Goal: Information Seeking & Learning: Learn about a topic

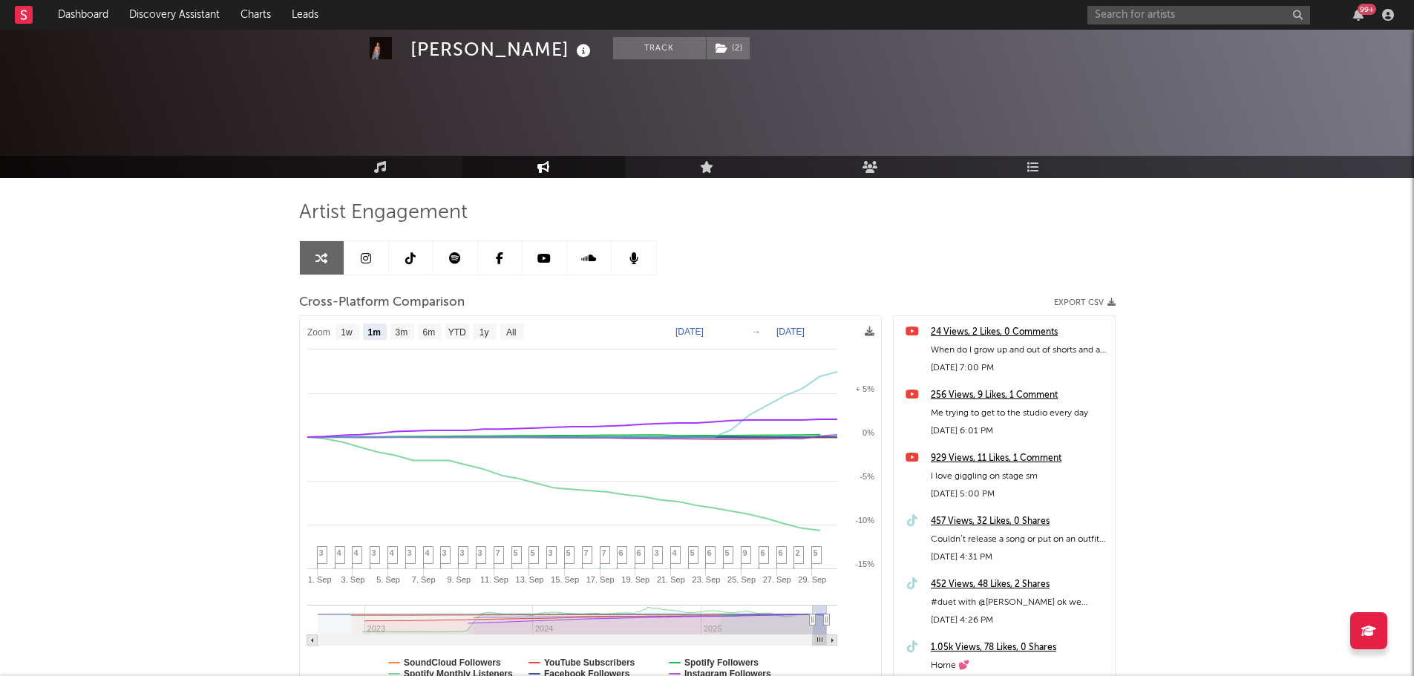
select select "1m"
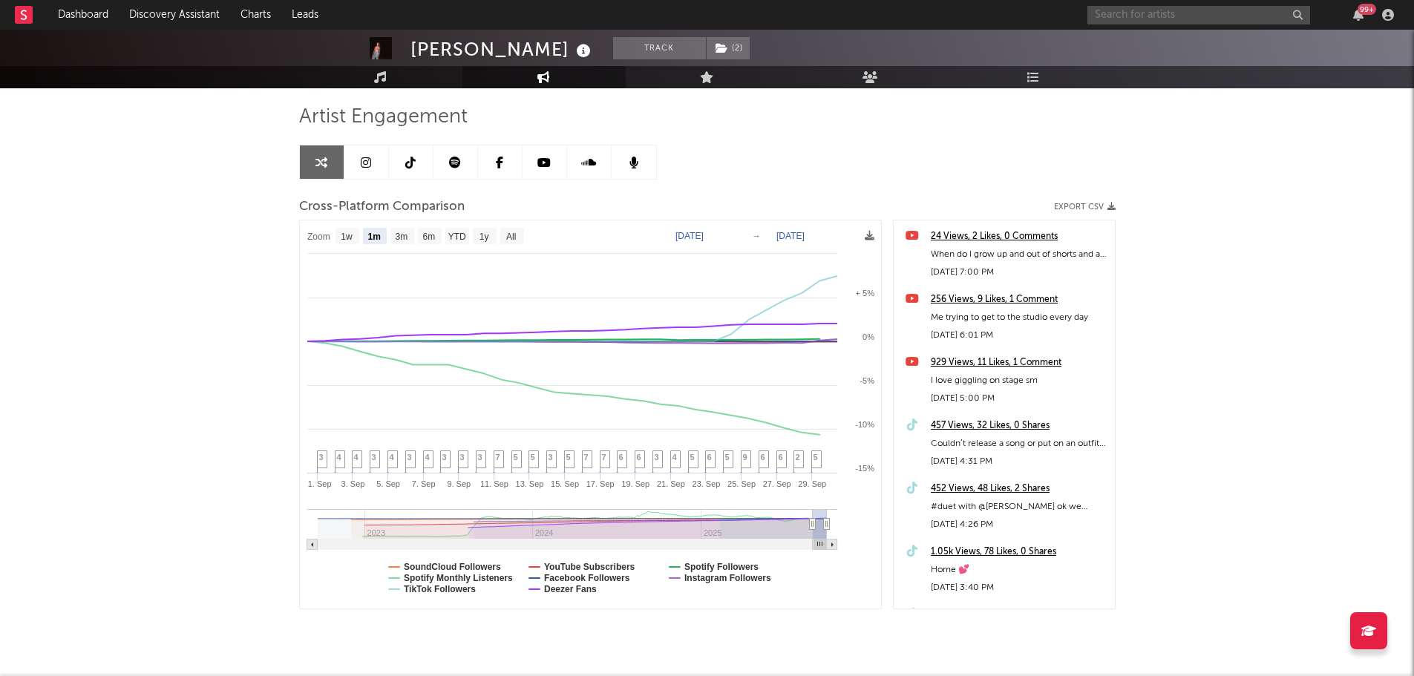
drag, startPoint x: 0, startPoint y: 0, endPoint x: 1122, endPoint y: 18, distance: 1122.6
click at [1122, 18] on input "text" at bounding box center [1199, 15] width 223 height 19
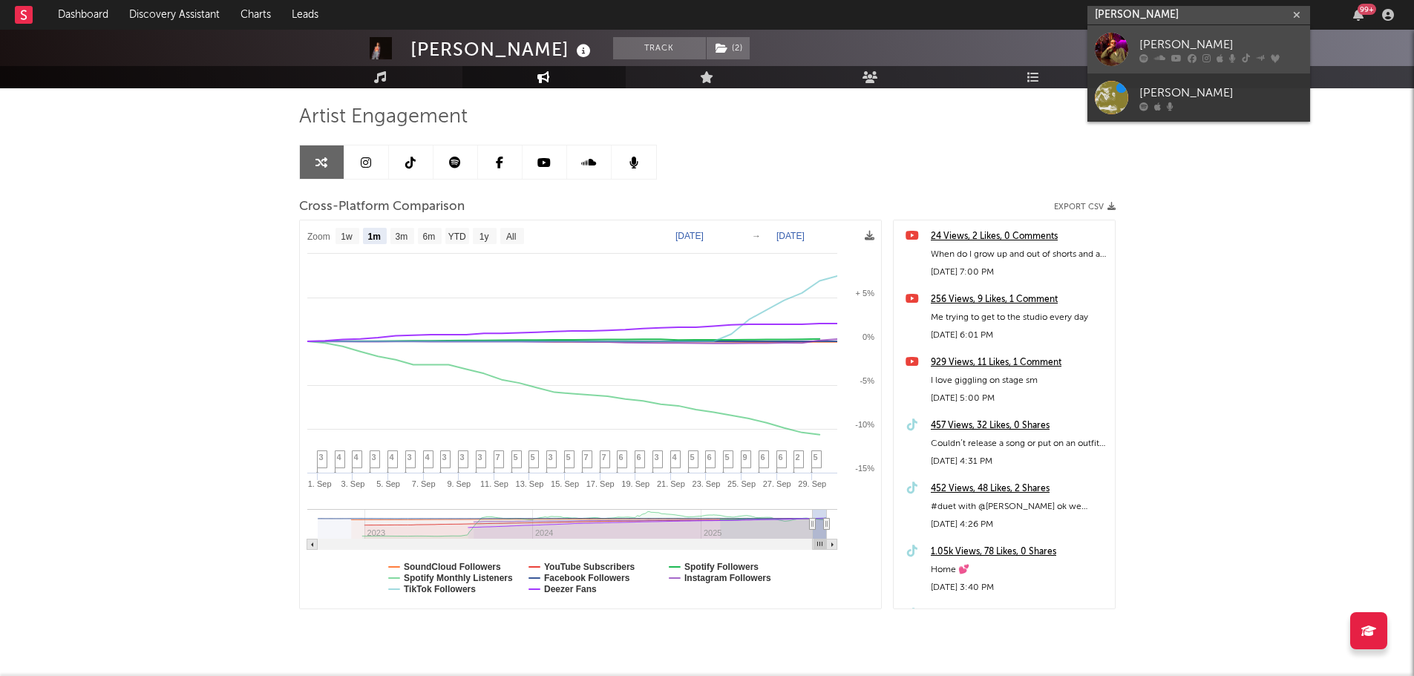
type input "[PERSON_NAME]"
drag, startPoint x: 1165, startPoint y: 46, endPoint x: 610, endPoint y: 189, distance: 572.8
click at [1165, 46] on div "[PERSON_NAME]" at bounding box center [1221, 45] width 163 height 18
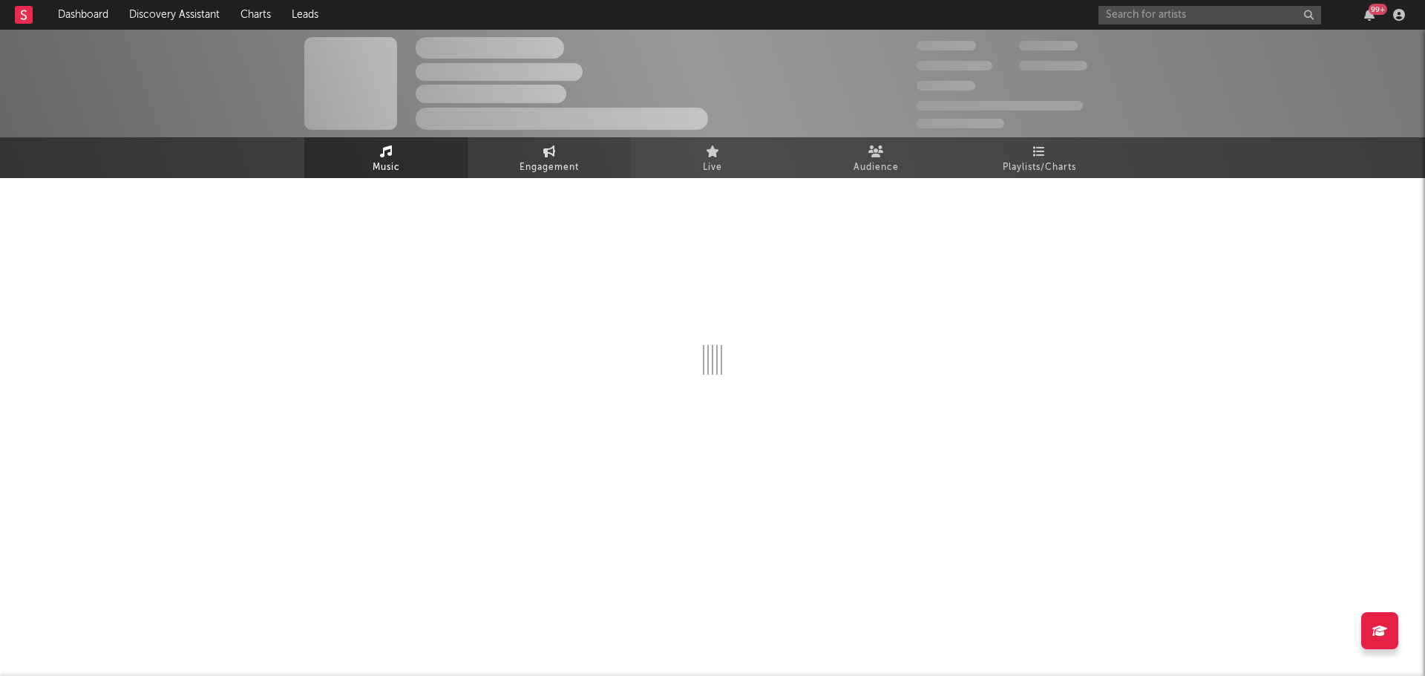
click at [558, 162] on span "Engagement" at bounding box center [549, 168] width 59 height 18
select select "1w"
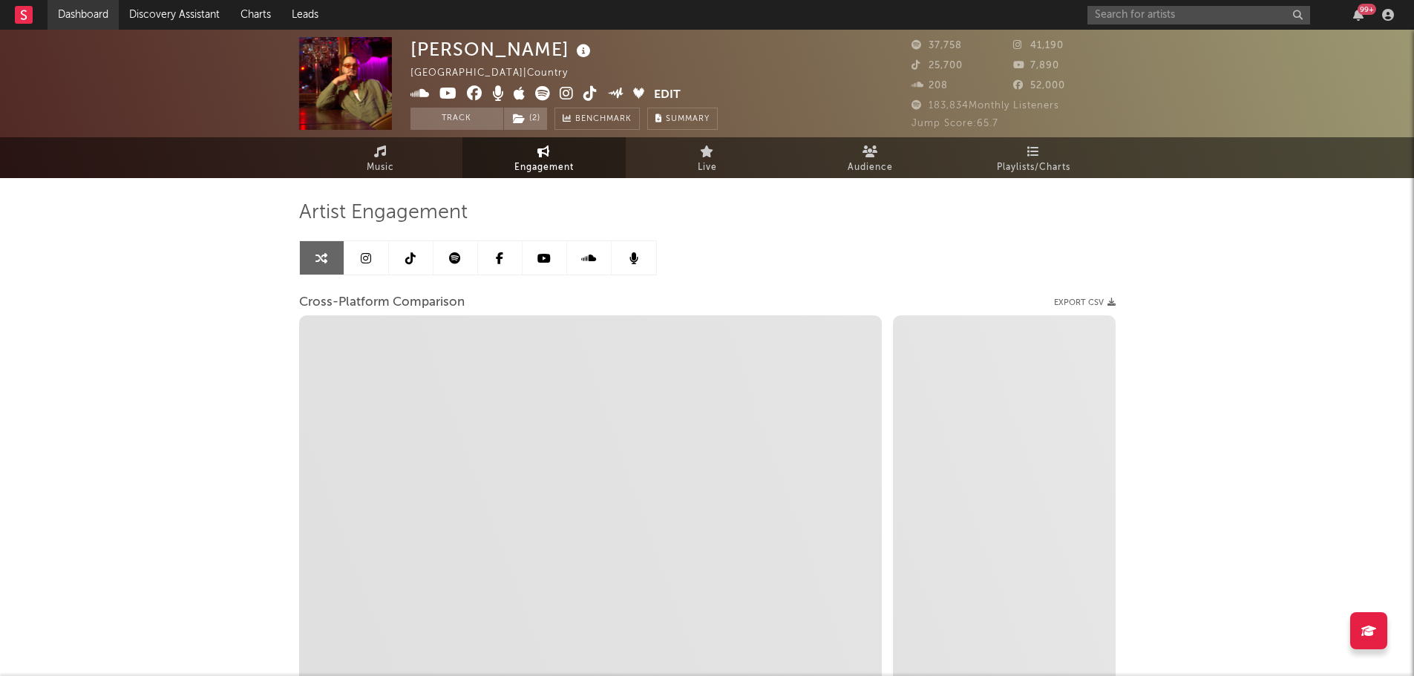
select select "1m"
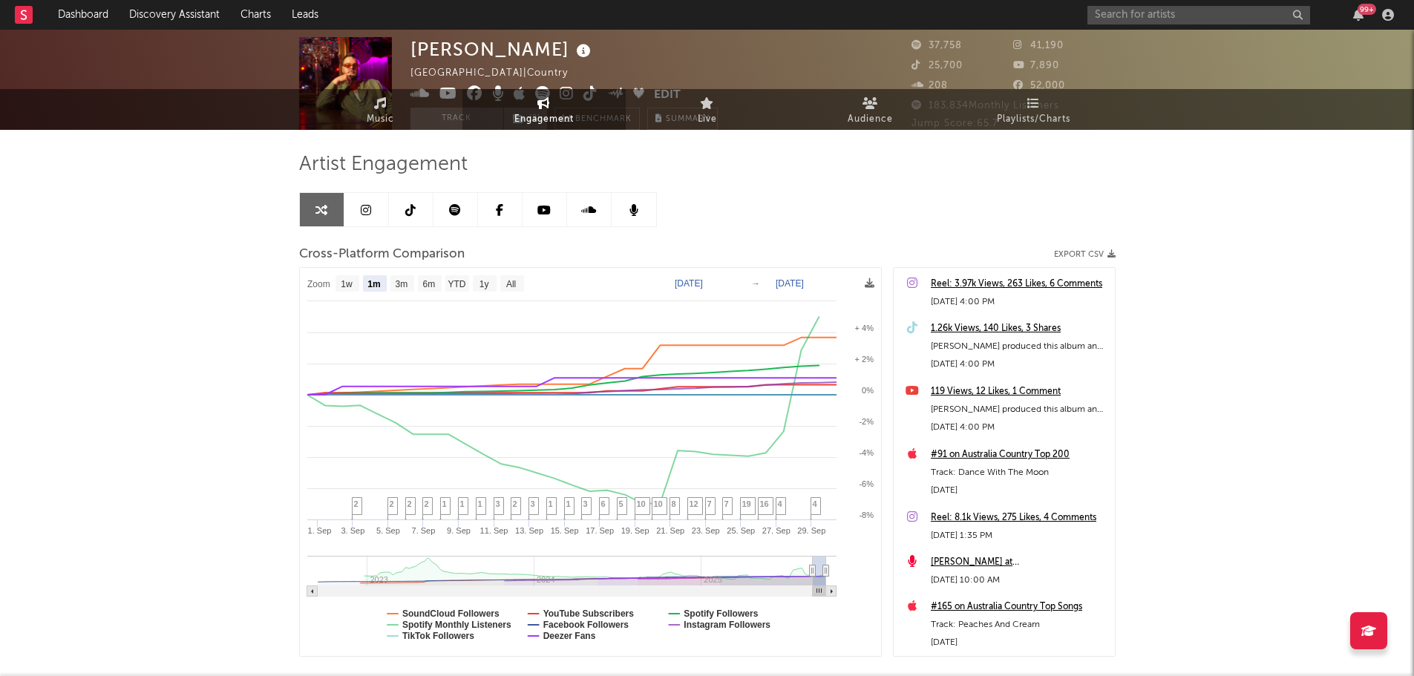
scroll to position [74, 0]
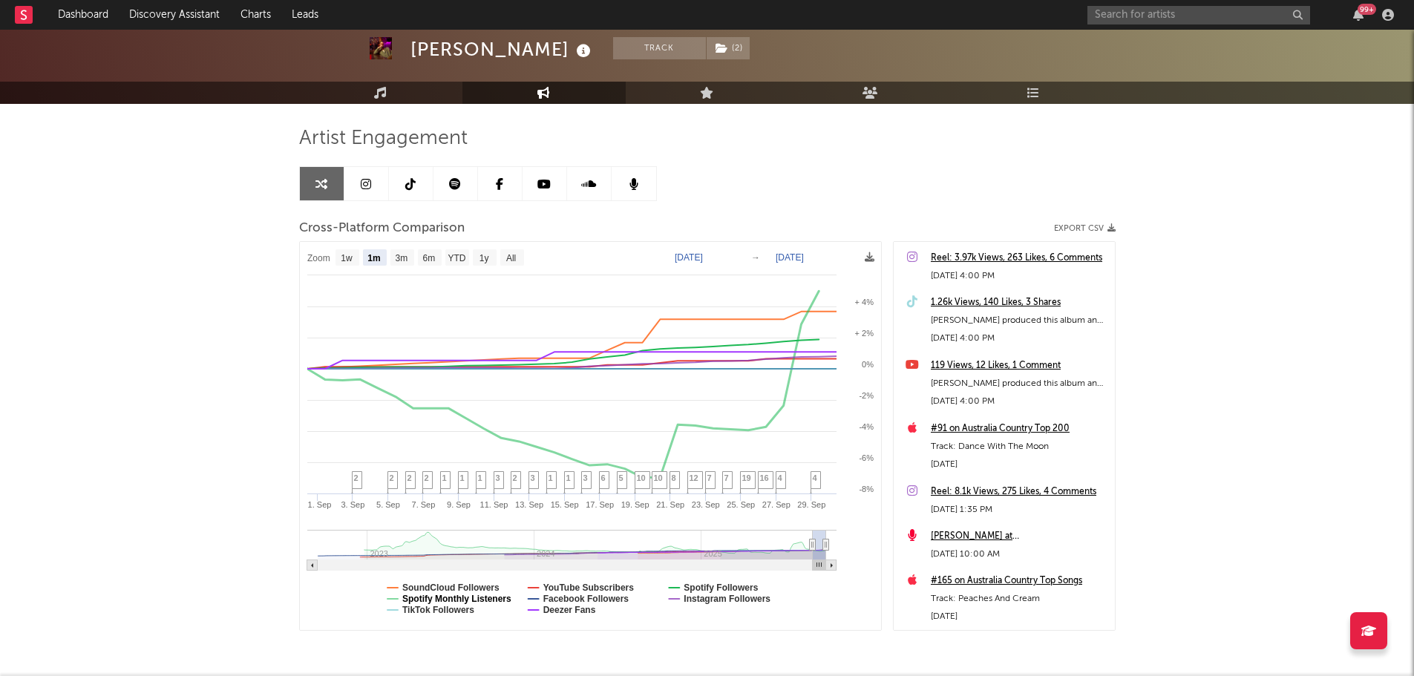
click at [458, 599] on text "Spotify Monthly Listeners" at bounding box center [456, 599] width 109 height 10
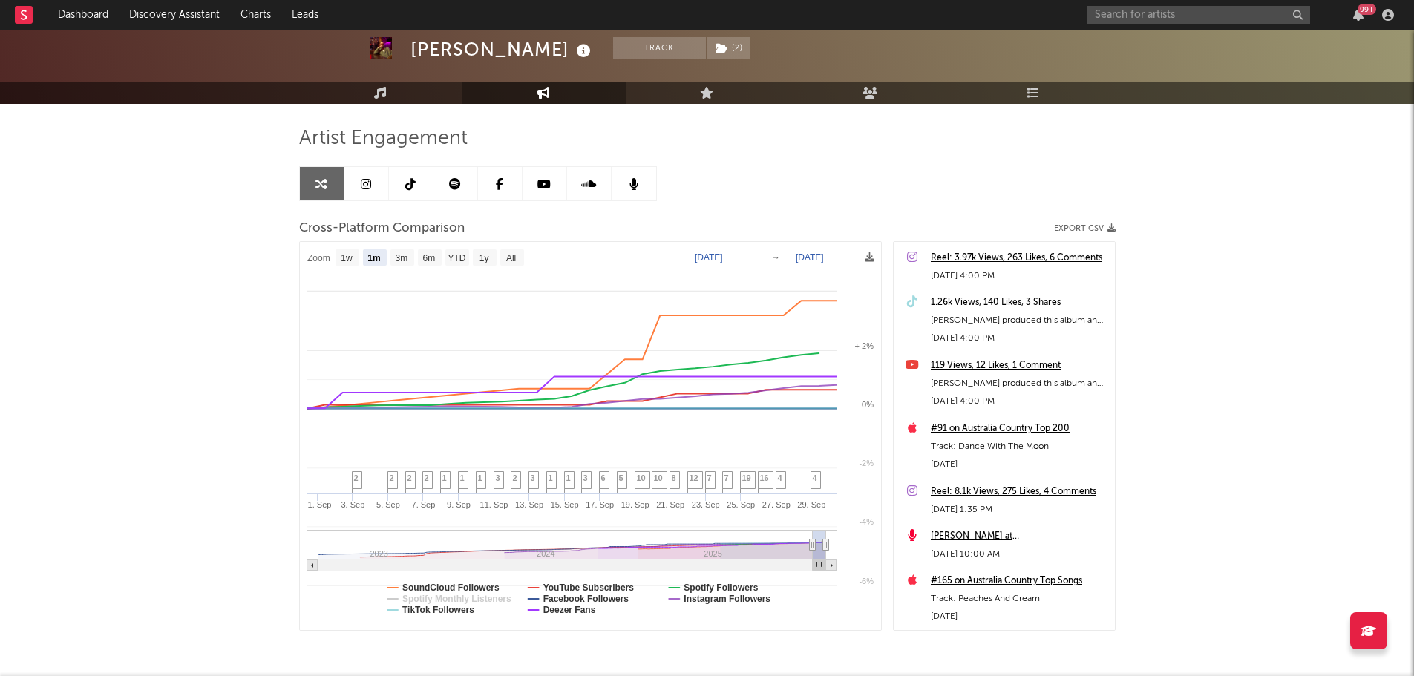
select select "1m"
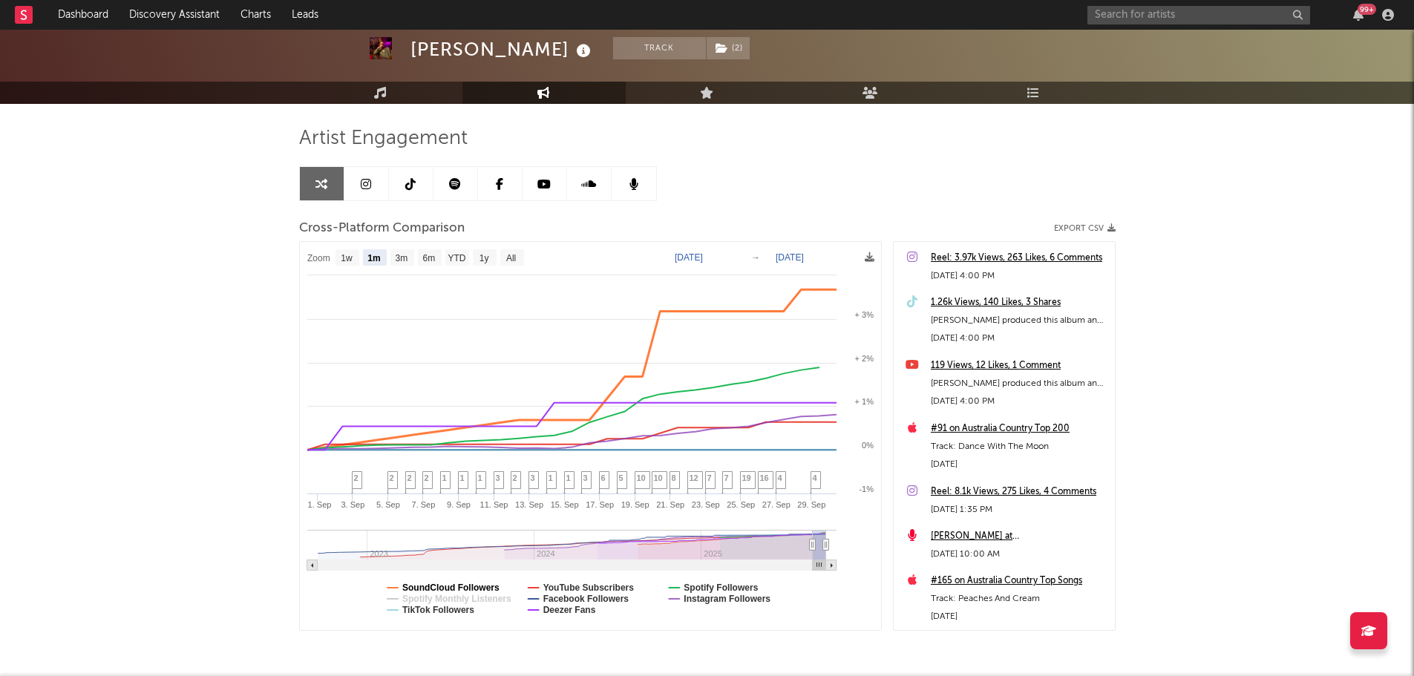
click at [448, 585] on text "SoundCloud Followers" at bounding box center [450, 588] width 97 height 10
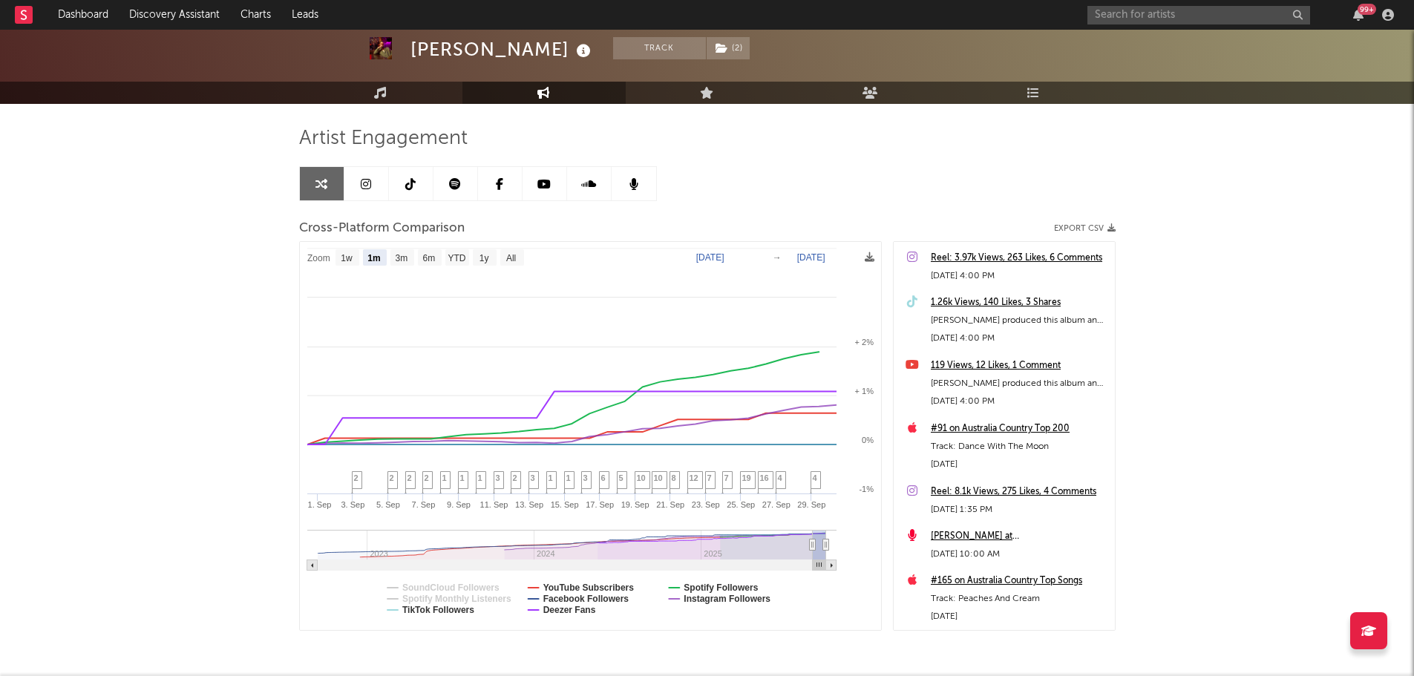
select select "1m"
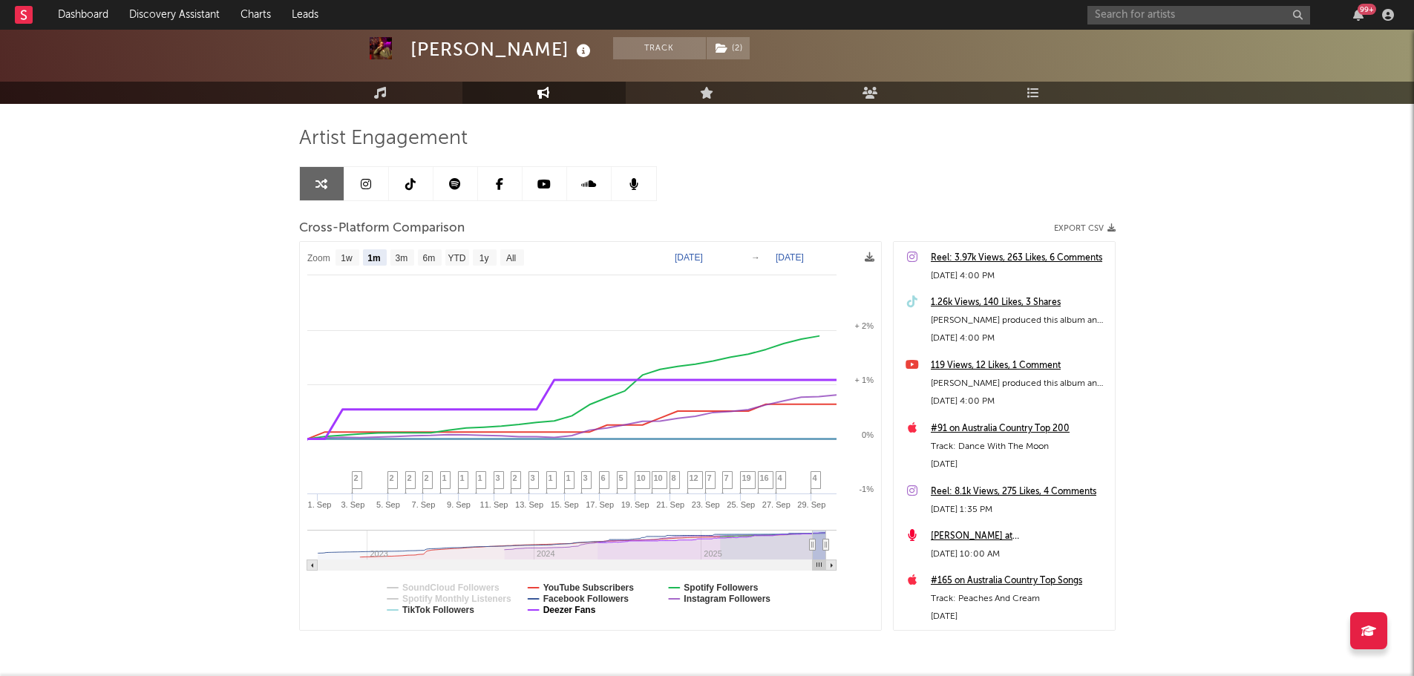
click at [556, 610] on text "Deezer Fans" at bounding box center [569, 610] width 53 height 10
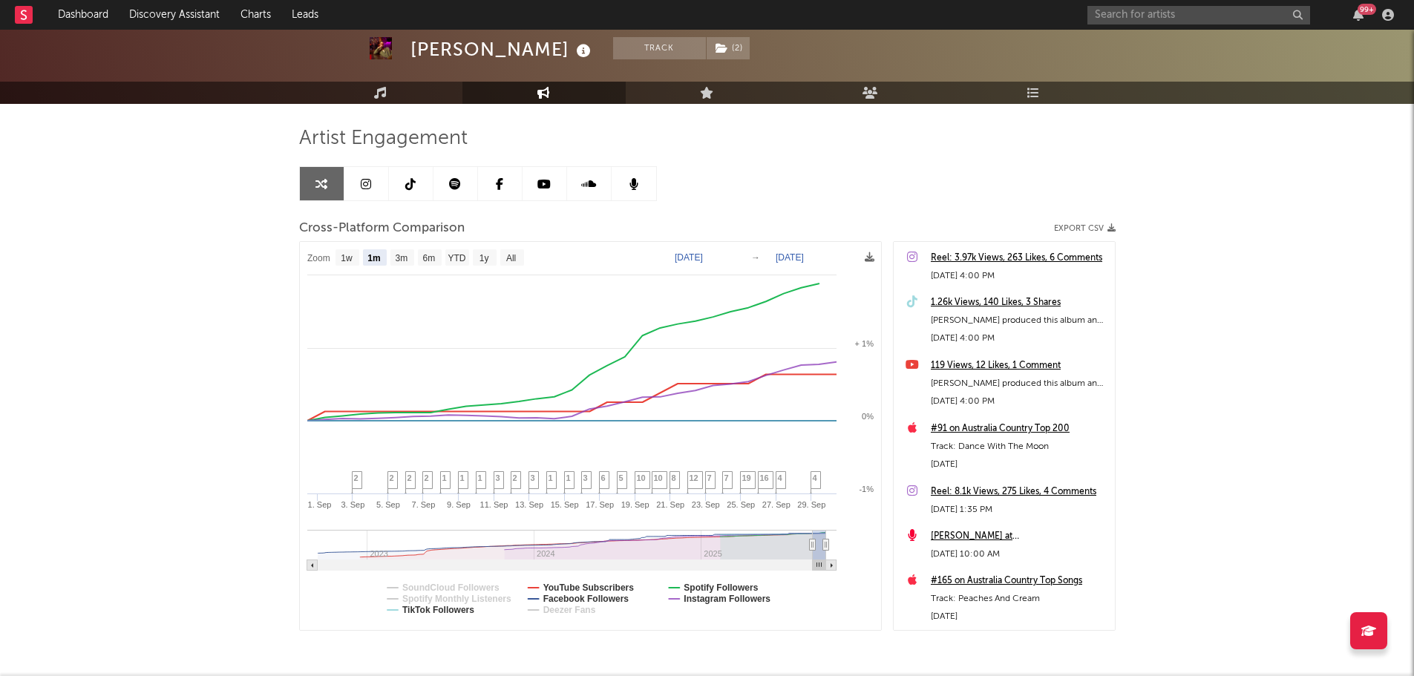
click at [269, 235] on div "[PERSON_NAME] Track ( 2 ) [GEOGRAPHIC_DATA] | Country Edit Track ( 2 ) Benchmar…" at bounding box center [707, 344] width 1414 height 779
click at [408, 258] on text "3m" at bounding box center [401, 258] width 13 height 10
select select "3m"
type input "[DATE]"
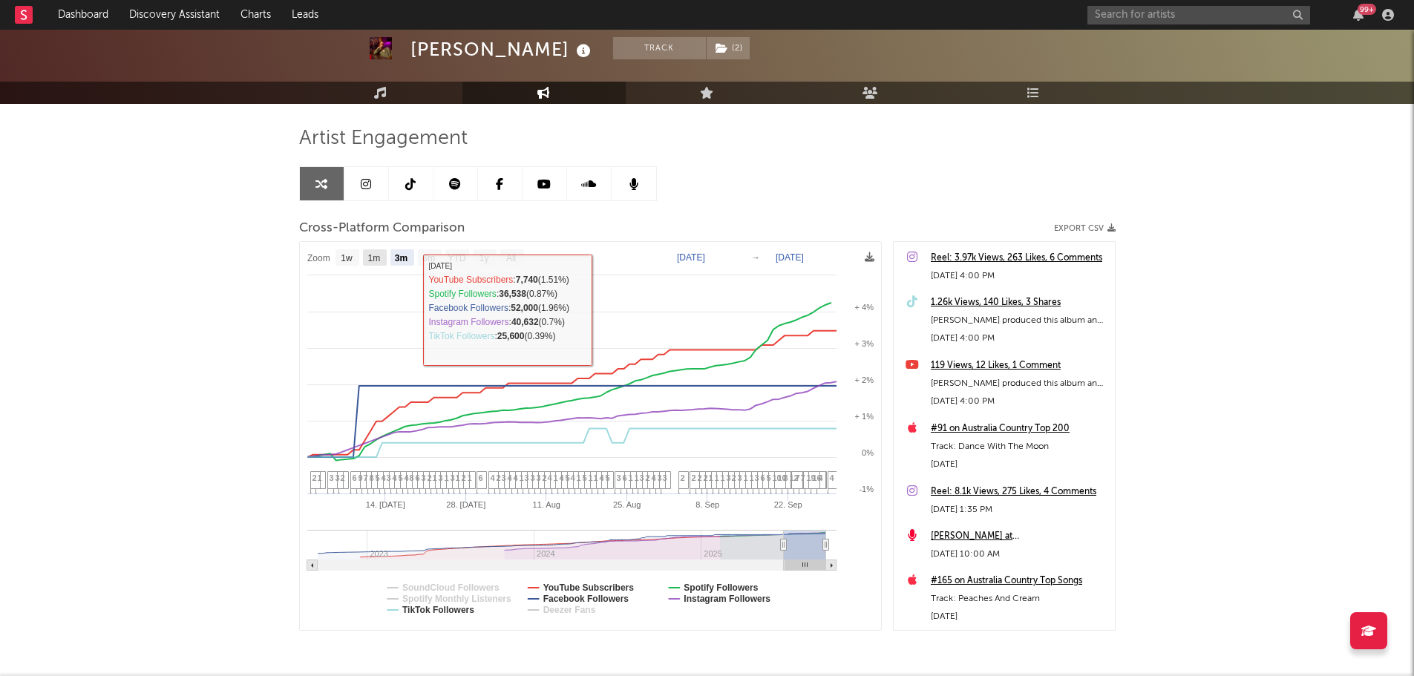
click at [378, 255] on text "1m" at bounding box center [373, 258] width 13 height 10
select select "1m"
type input "[DATE]"
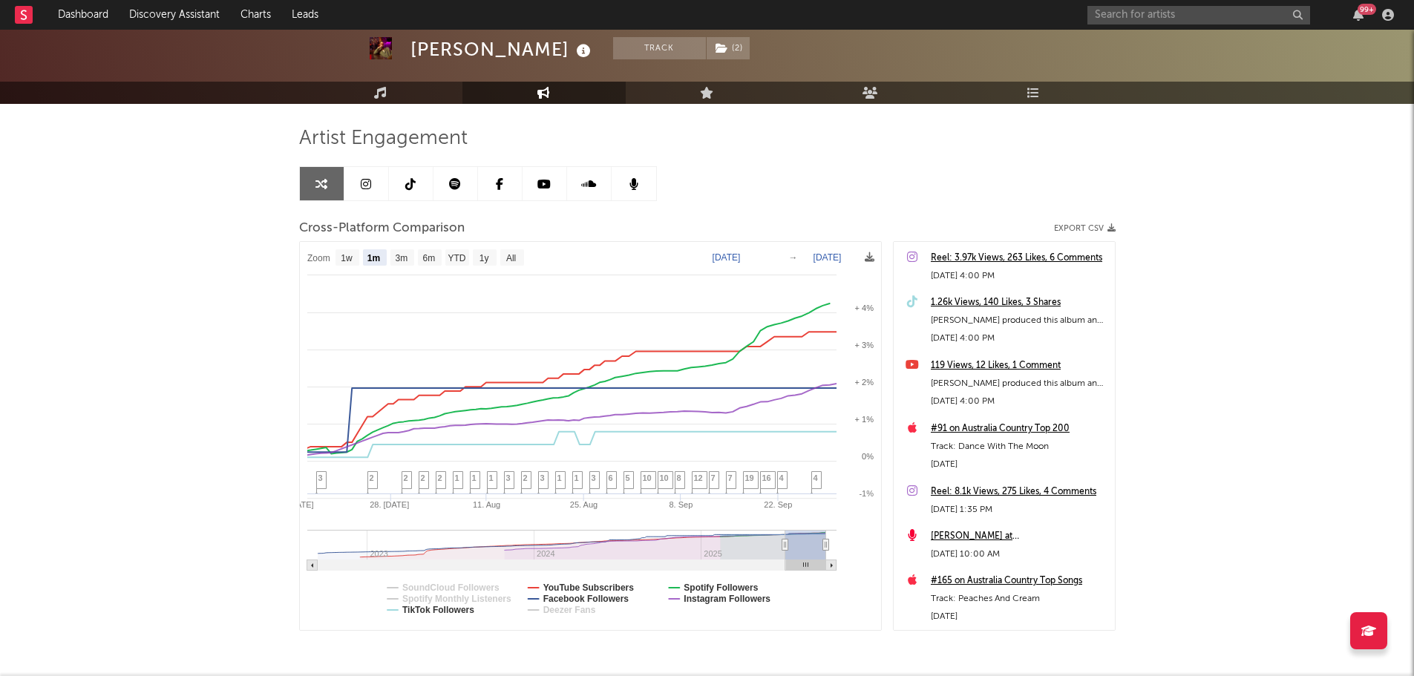
select select "1m"
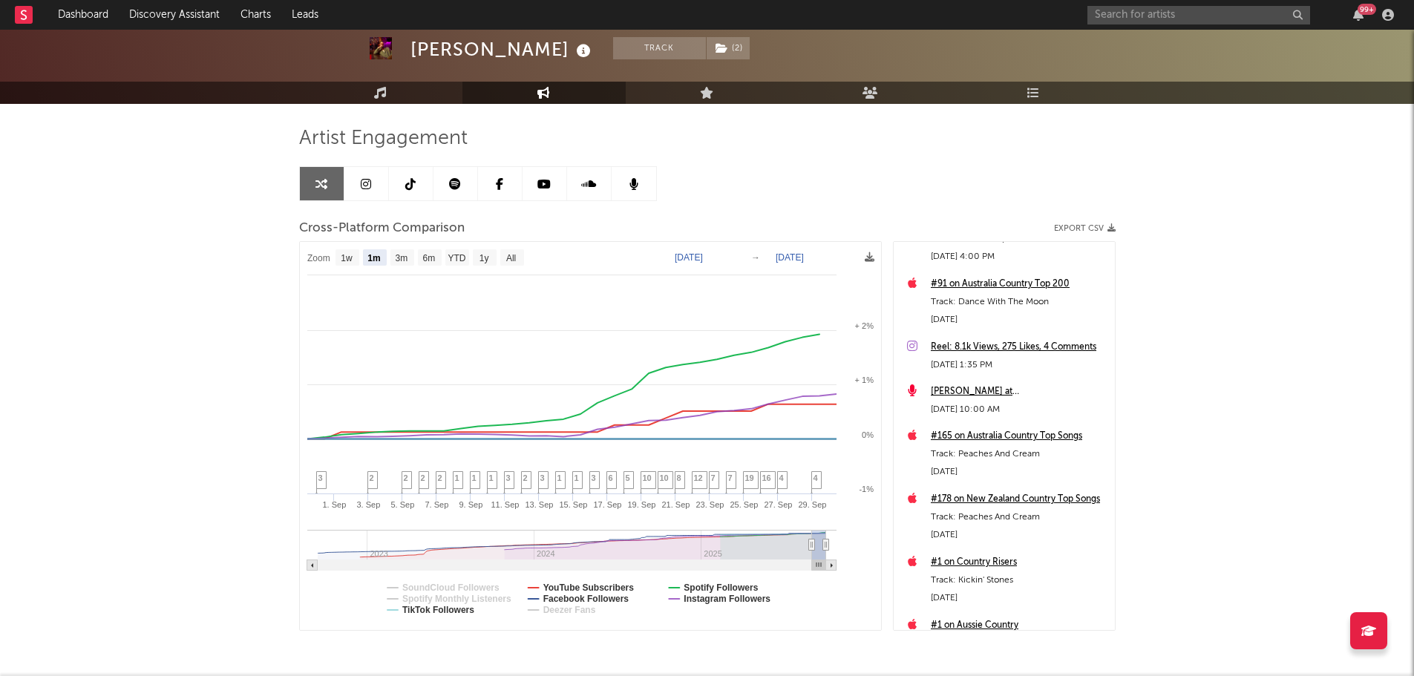
scroll to position [148, 0]
click at [213, 307] on div "[PERSON_NAME] Track ( 2 ) [GEOGRAPHIC_DATA] | Country Edit Track ( 2 ) Benchmar…" at bounding box center [707, 344] width 1414 height 779
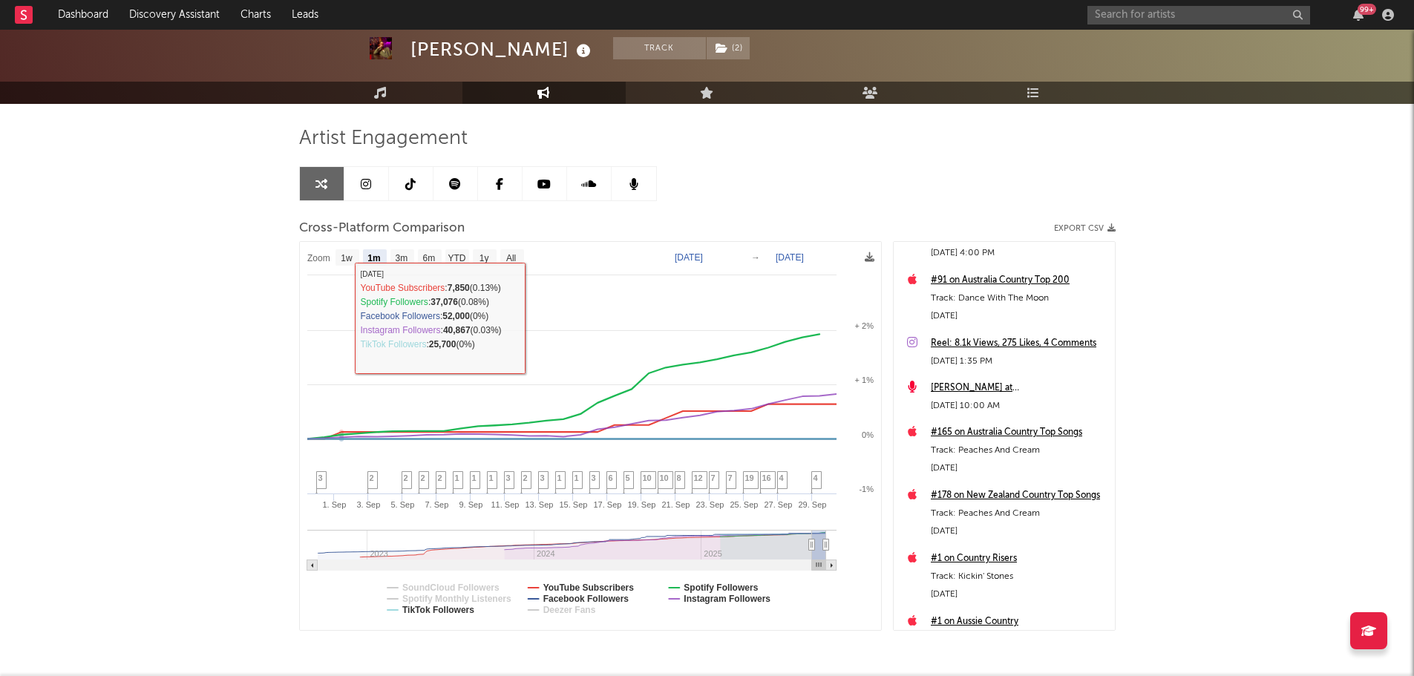
click at [163, 316] on div "[PERSON_NAME] Track ( 2 ) [GEOGRAPHIC_DATA] | Country Edit Track ( 2 ) Benchmar…" at bounding box center [707, 344] width 1414 height 779
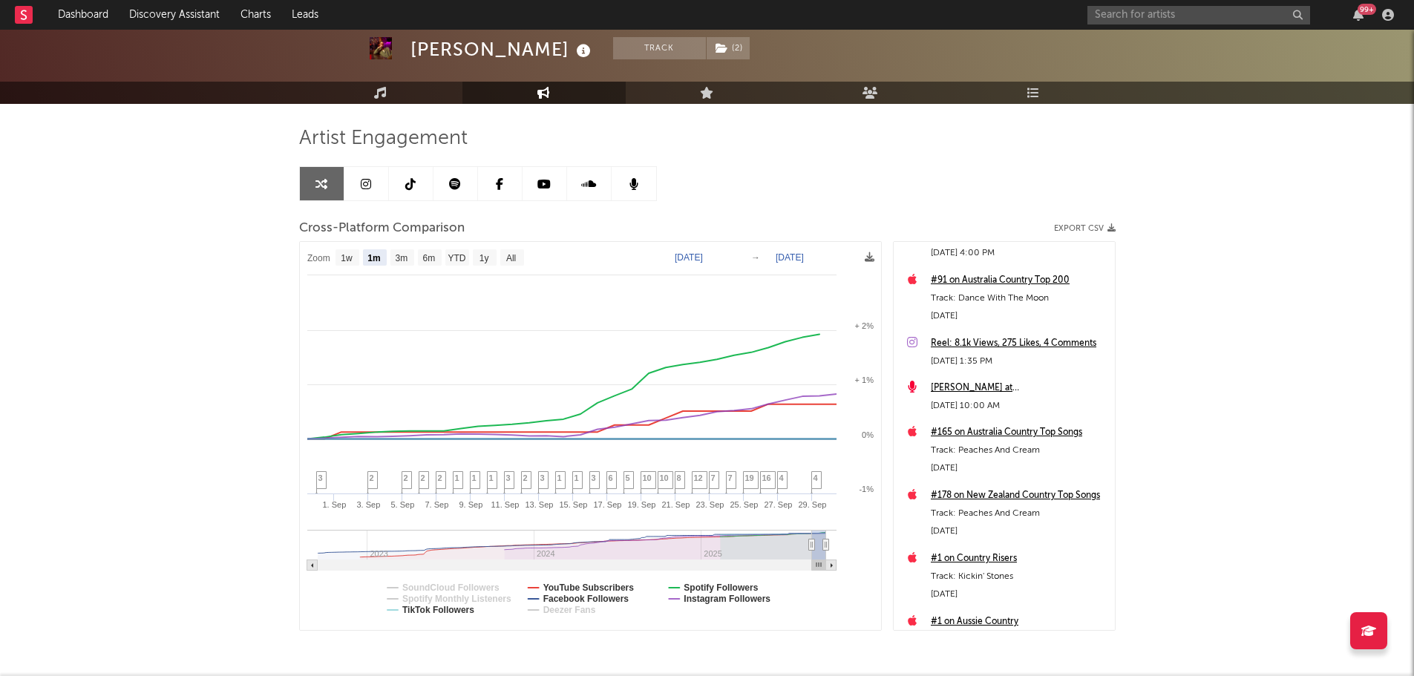
click at [47, 367] on div "[PERSON_NAME] Track ( 2 ) [GEOGRAPHIC_DATA] | Country Edit Track ( 2 ) Benchmar…" at bounding box center [707, 344] width 1414 height 779
click at [627, 483] on span "5" at bounding box center [628, 478] width 4 height 9
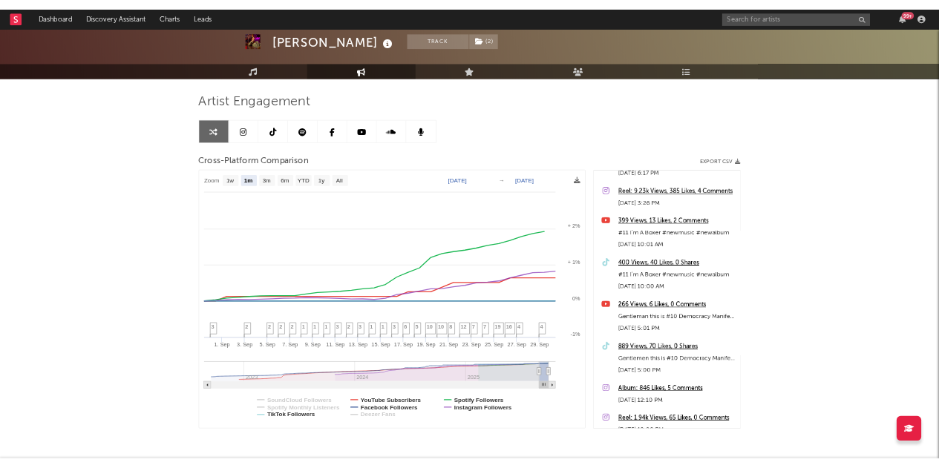
scroll to position [0, 0]
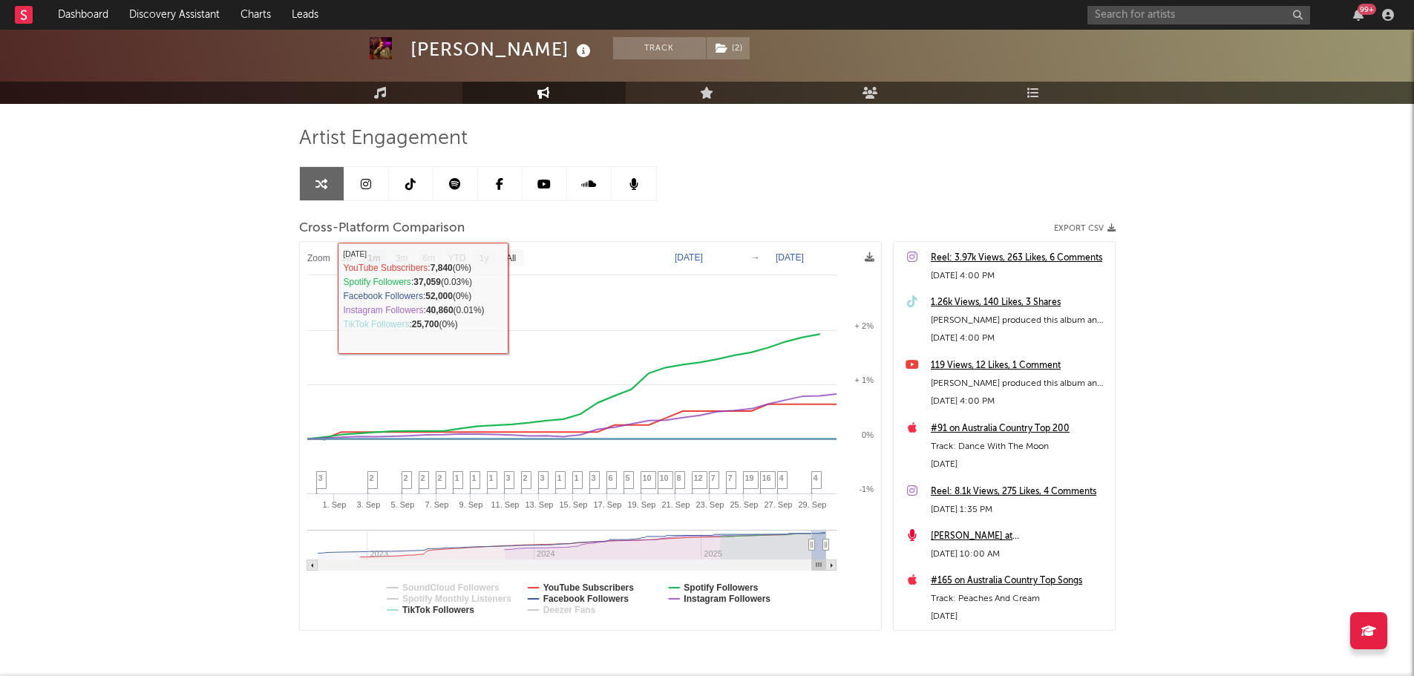
click at [109, 279] on div "[PERSON_NAME] Track ( 2 ) [GEOGRAPHIC_DATA] | Country Edit Track ( 2 ) Benchmar…" at bounding box center [707, 344] width 1414 height 779
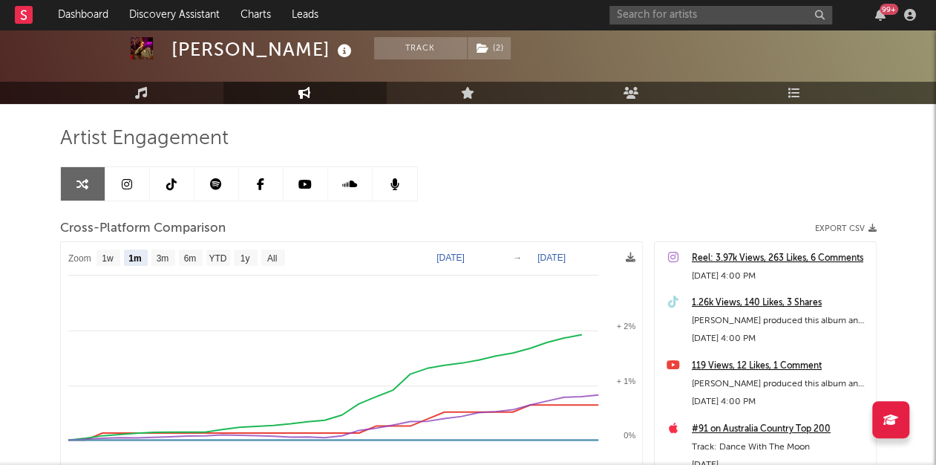
select select "1m"
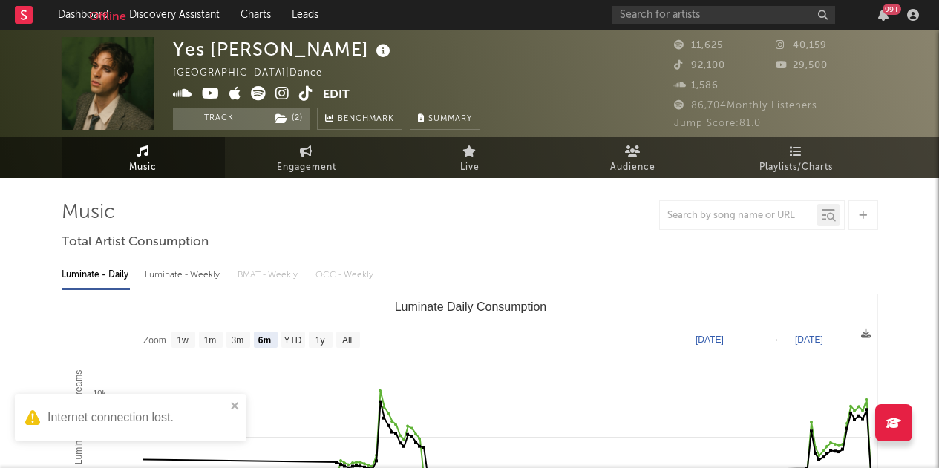
select select "6m"
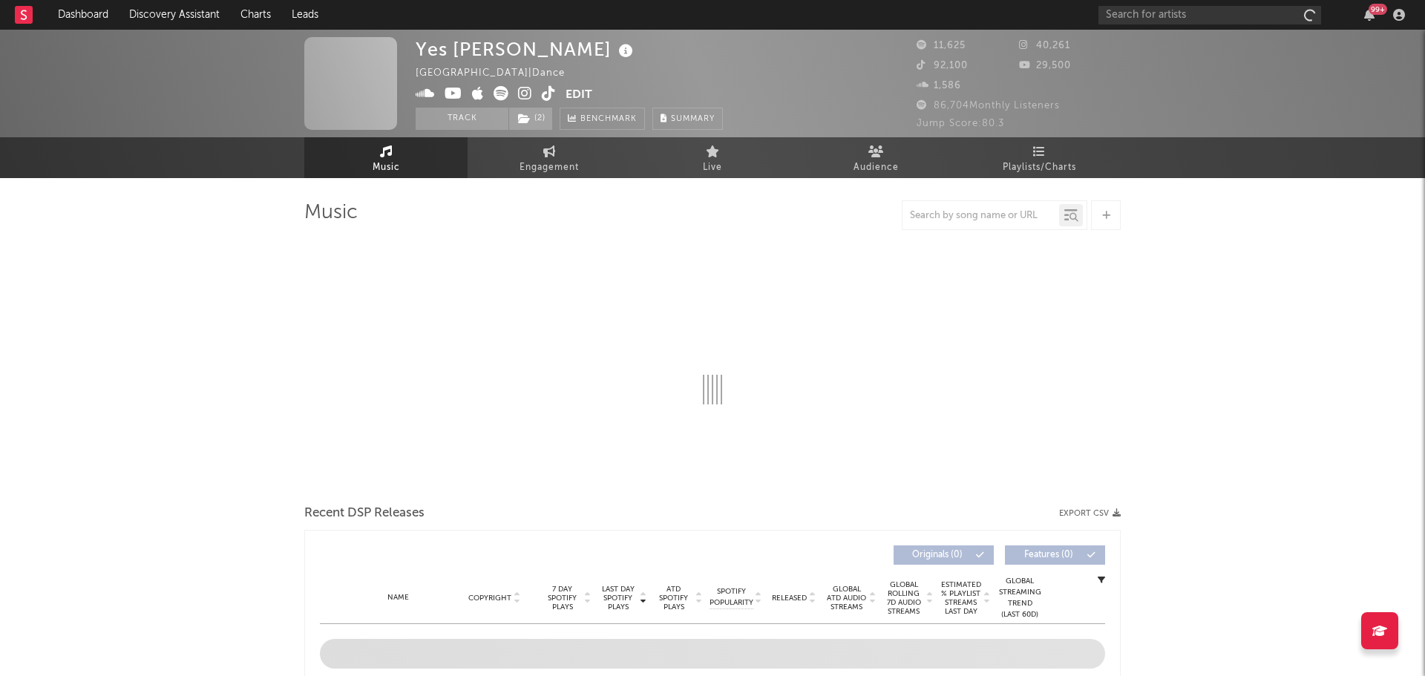
select select "6m"
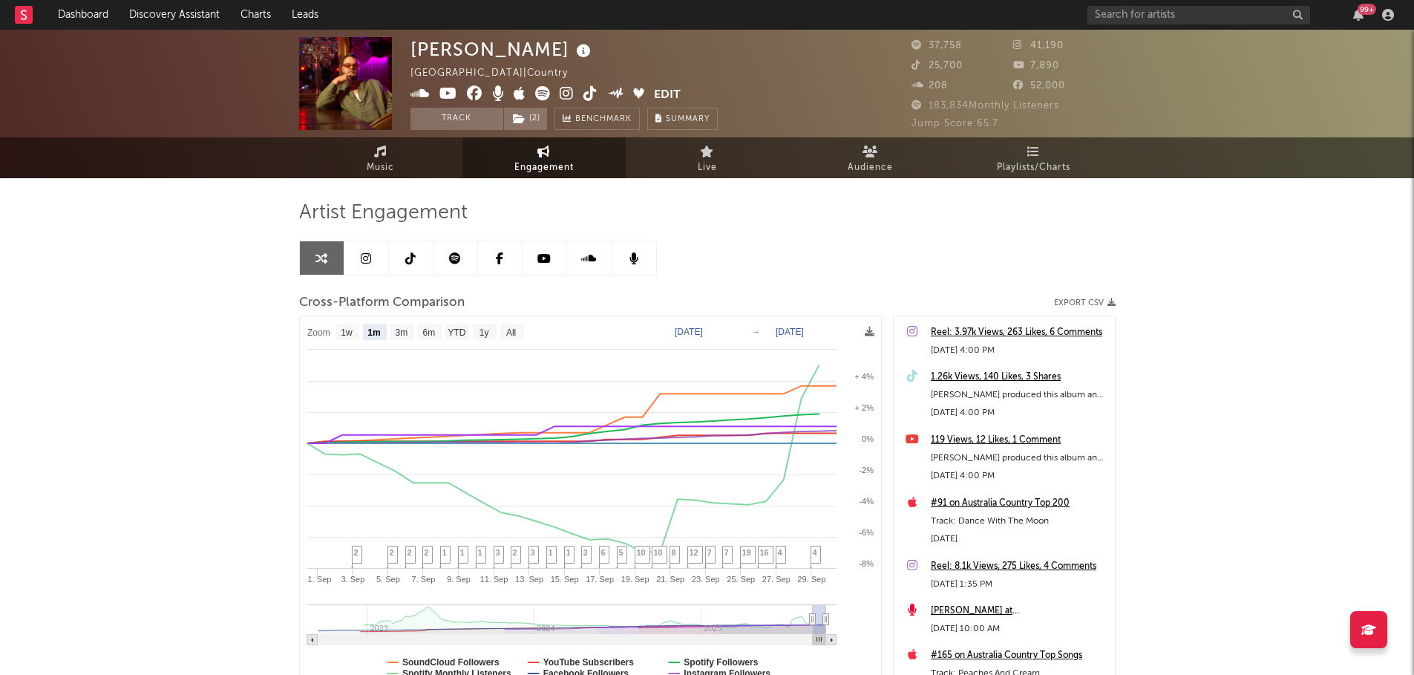
select select "1m"
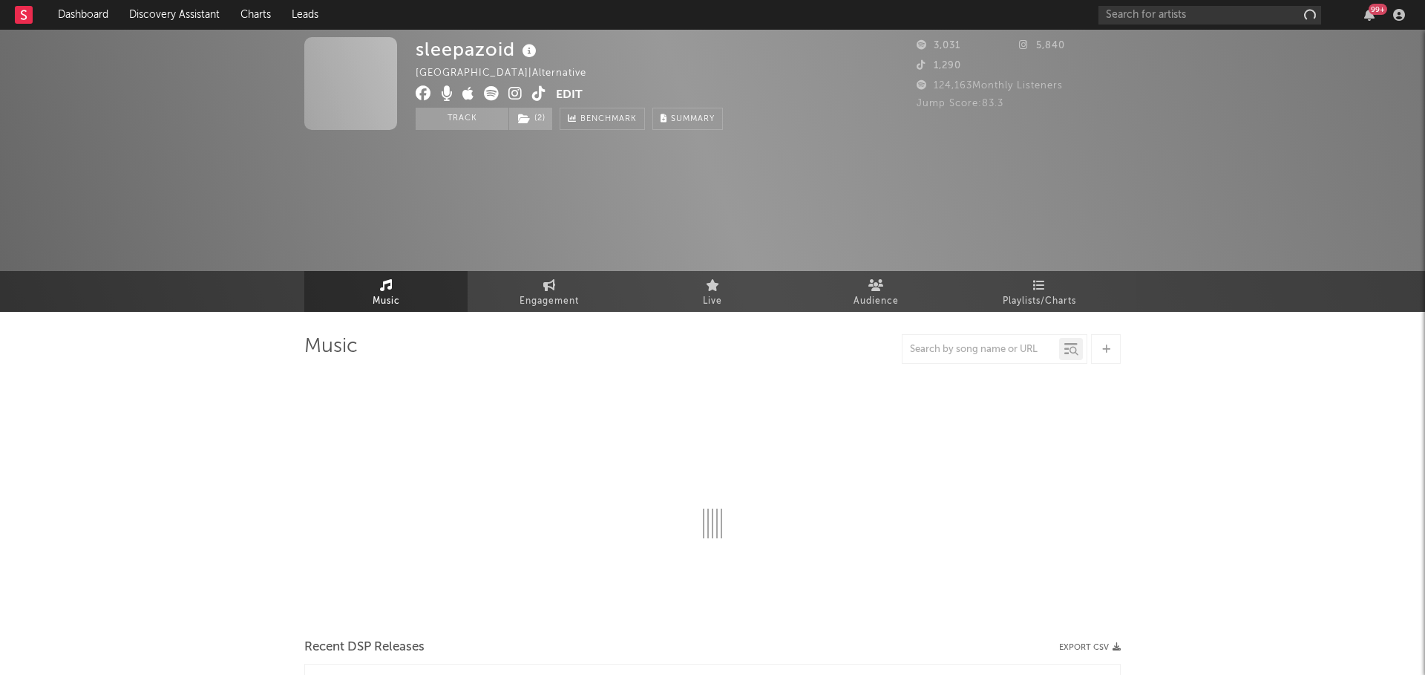
select select "1w"
